Goal: Information Seeking & Learning: Check status

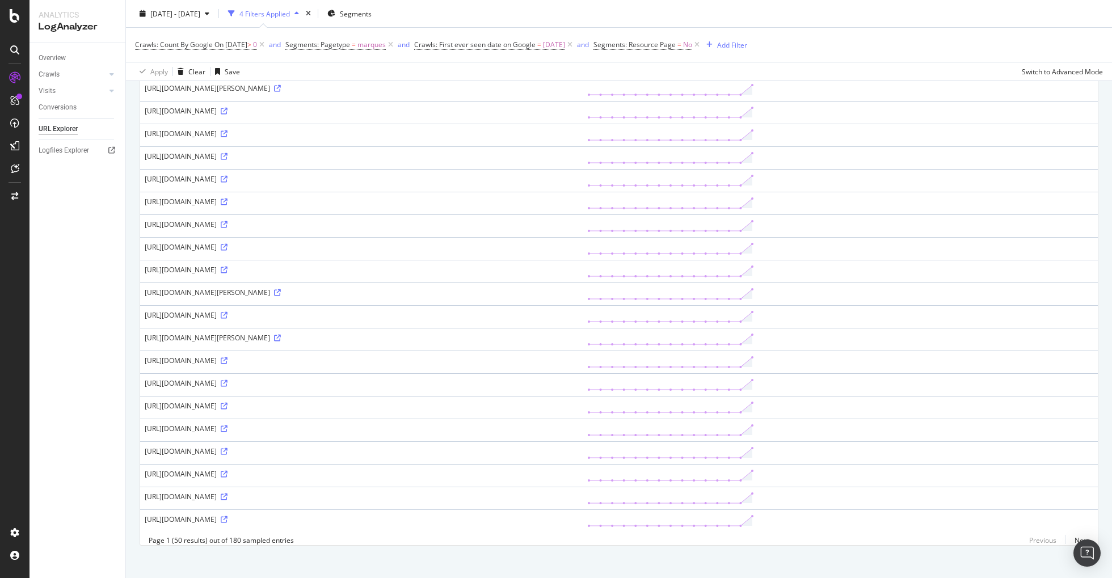
scroll to position [809, 0]
